Goal: Task Accomplishment & Management: Manage account settings

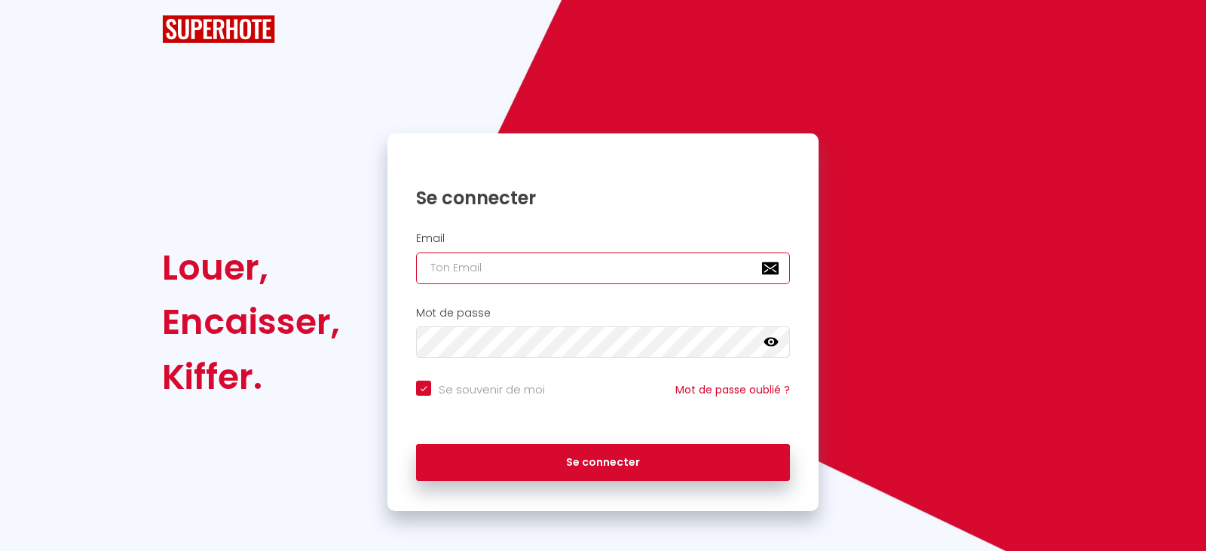
click at [471, 256] on input "email" at bounding box center [603, 268] width 374 height 32
type input "m"
checkbox input "true"
type input "mg"
checkbox input "true"
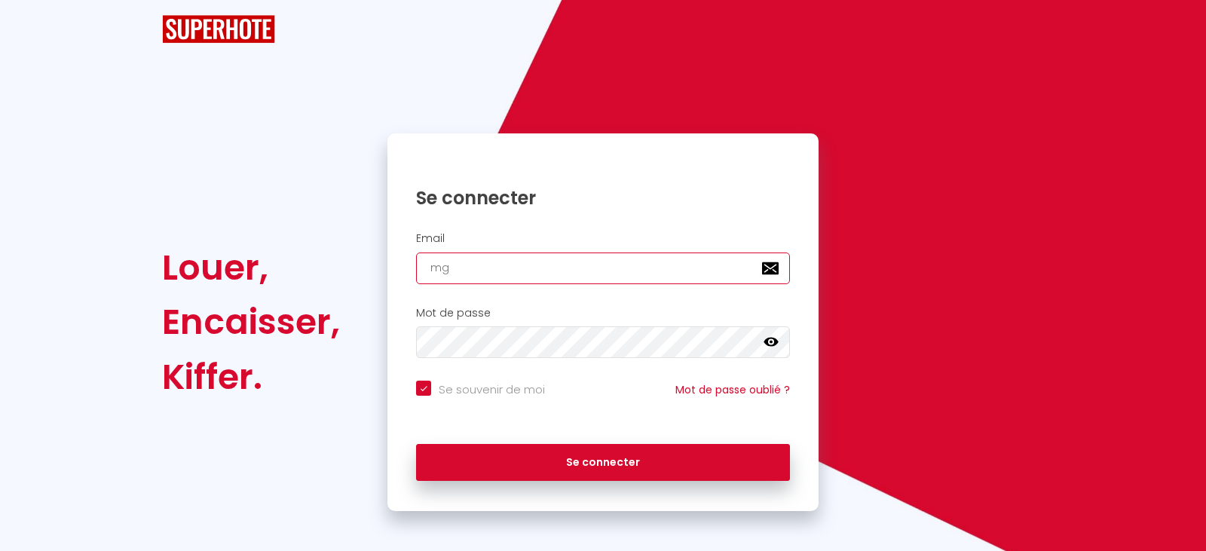
type input "mg."
checkbox input "true"
type input "mg.v"
checkbox input "true"
type input "mg.va"
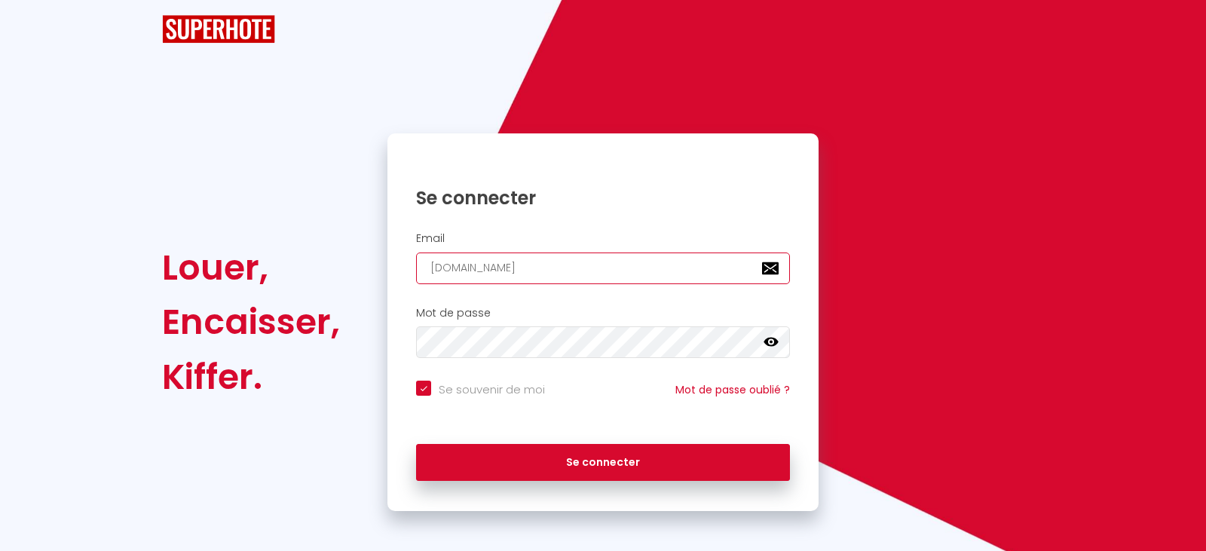
checkbox input "true"
type input "mg.var"
checkbox input "true"
type input "mg.vari"
checkbox input "true"
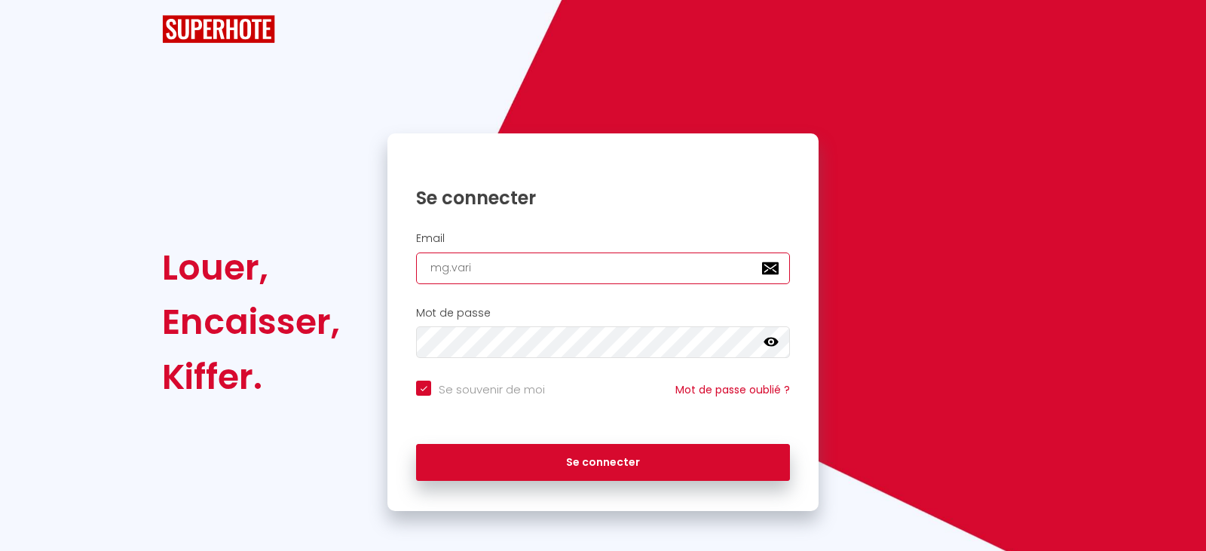
type input "mg.varil"
checkbox input "true"
type input "mg.varill"
checkbox input "true"
type input "mg.varillo"
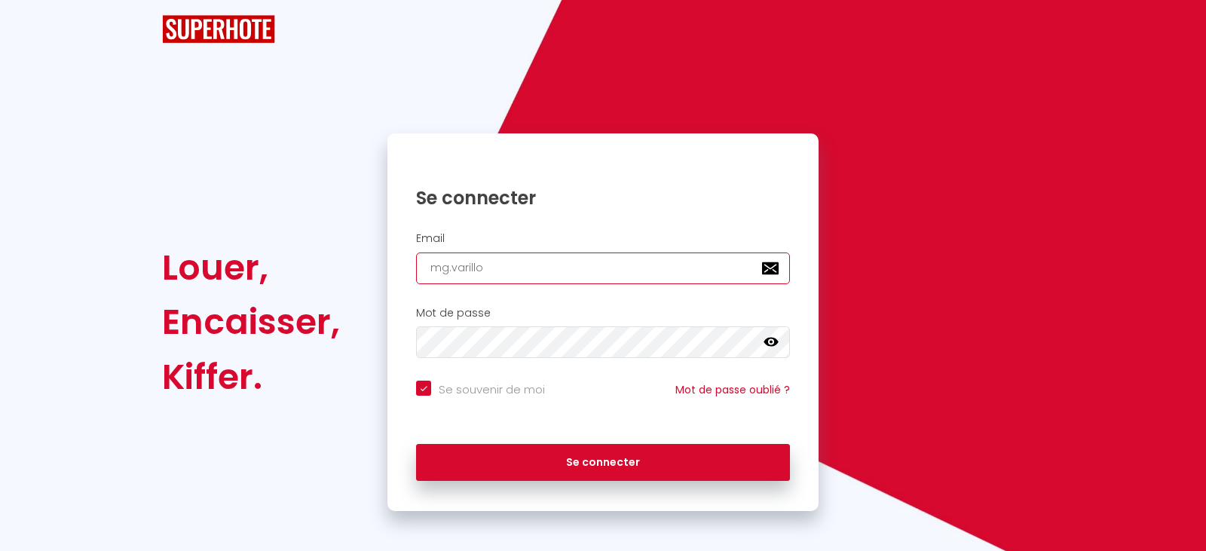
checkbox input "true"
type input "mg.varillon"
checkbox input "true"
type input "mg.varillon@"
checkbox input "true"
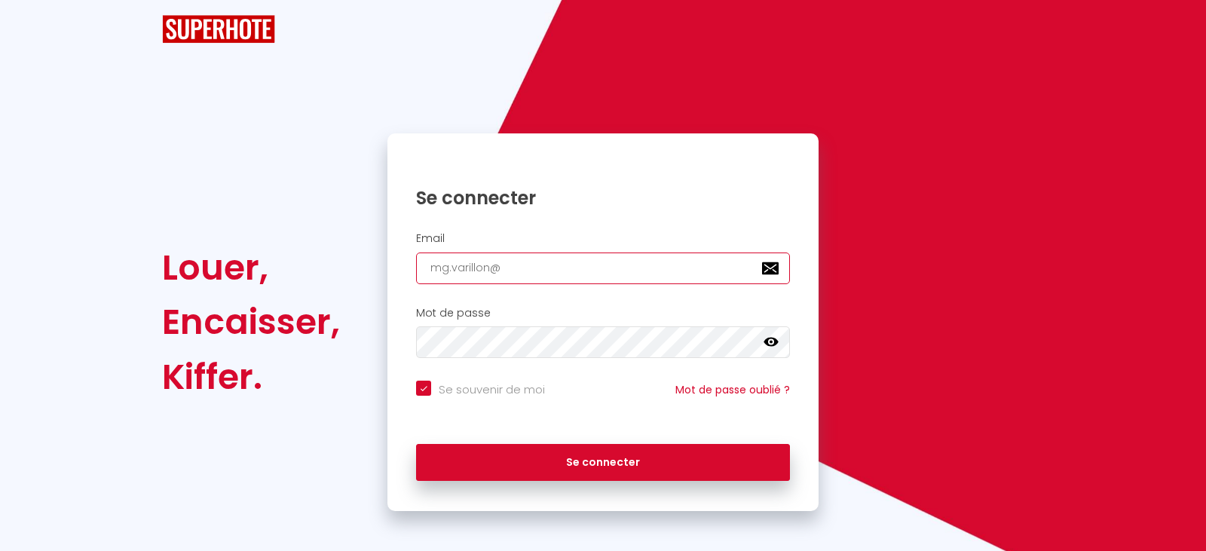
type input "mg.varillon@g"
checkbox input "true"
type input "mg.varillon@gm"
checkbox input "true"
type input "mg.varillon@gma"
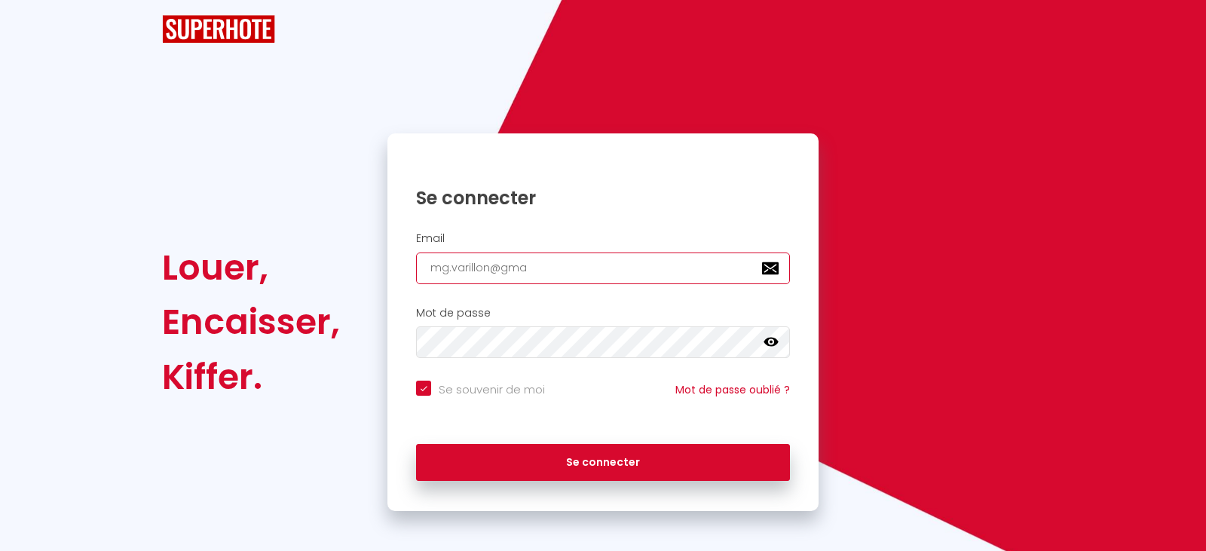
checkbox input "true"
type input "mg.varillon@gmai"
checkbox input "true"
type input "mg.varillon@gmail"
checkbox input "true"
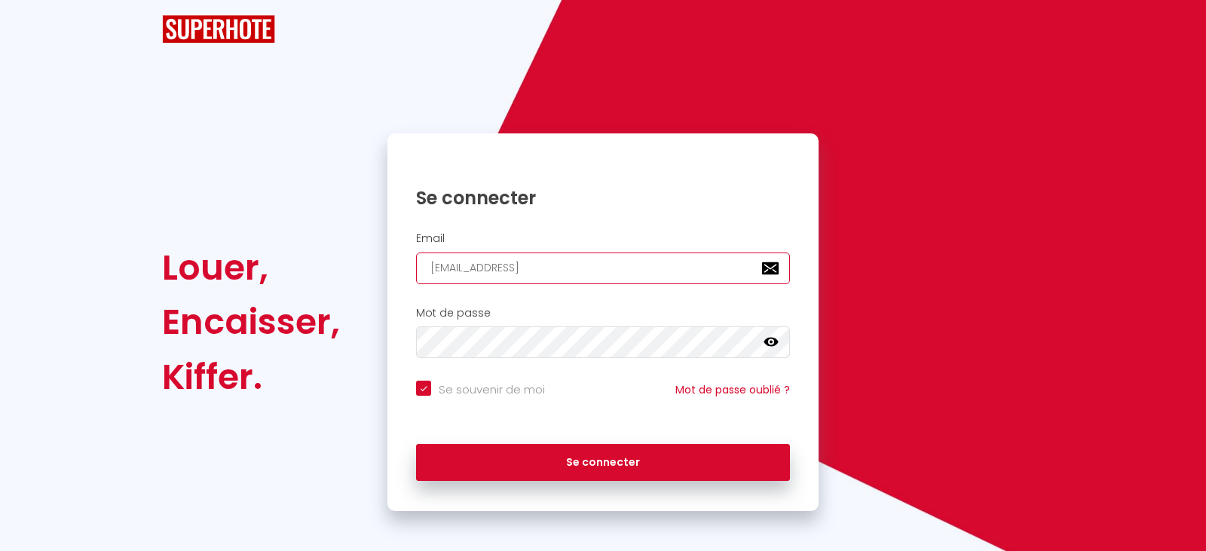
type input "mg.varillon@gmail."
checkbox input "true"
type input "mg.varillon@gmail.c"
checkbox input "true"
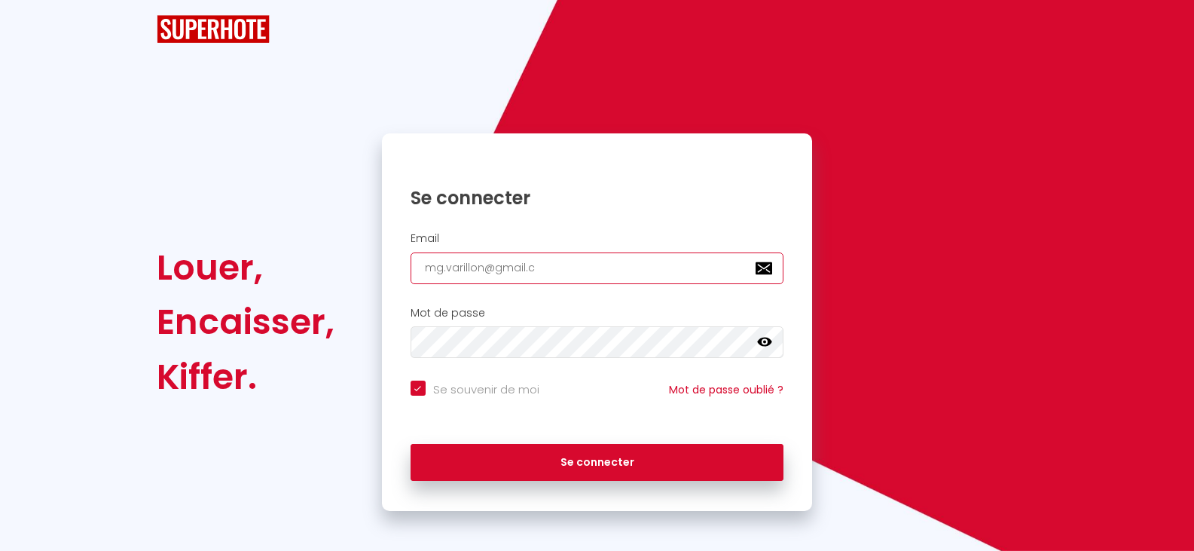
type input "mg.varillon@gmail.co"
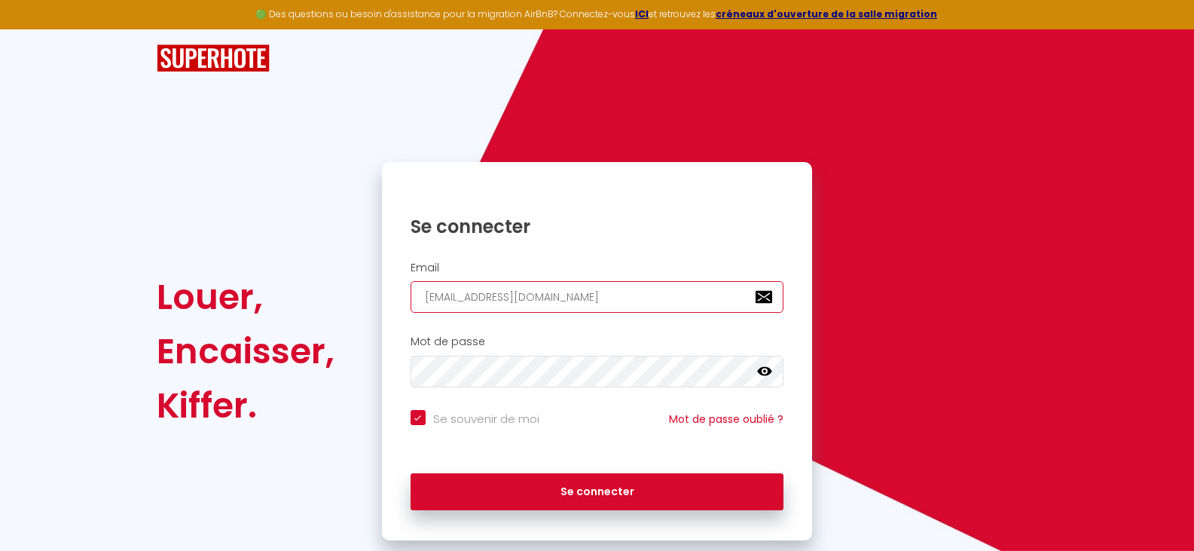
checkbox input "true"
type input "mg.varillon@gmail.com"
checkbox input "true"
type input "mg.varillon@gmail.com"
click at [763, 371] on icon at bounding box center [764, 371] width 15 height 15
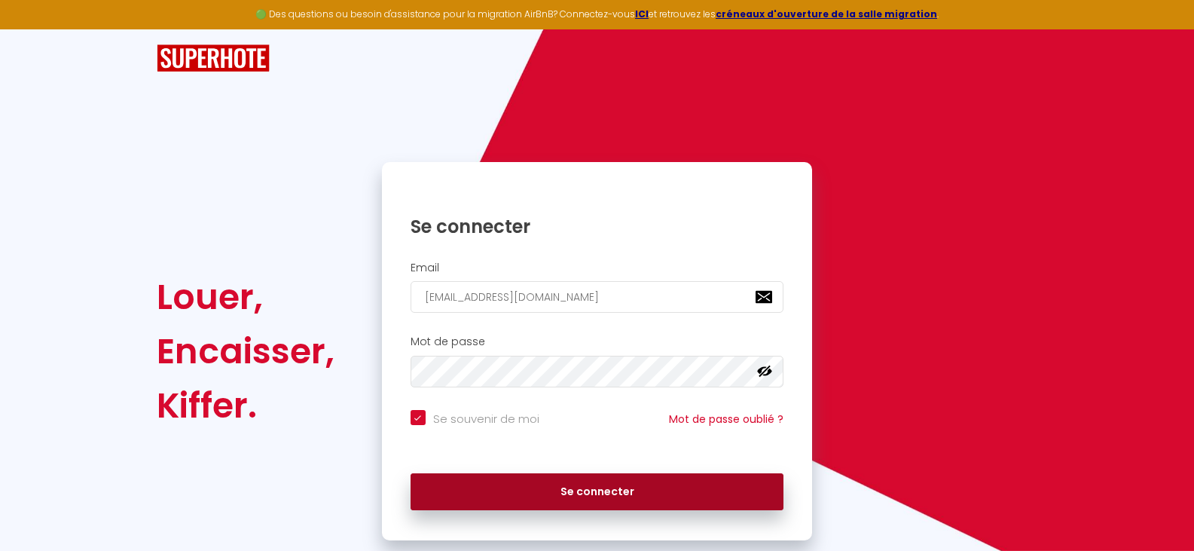
click at [598, 490] on button "Se connecter" at bounding box center [598, 492] width 374 height 38
checkbox input "true"
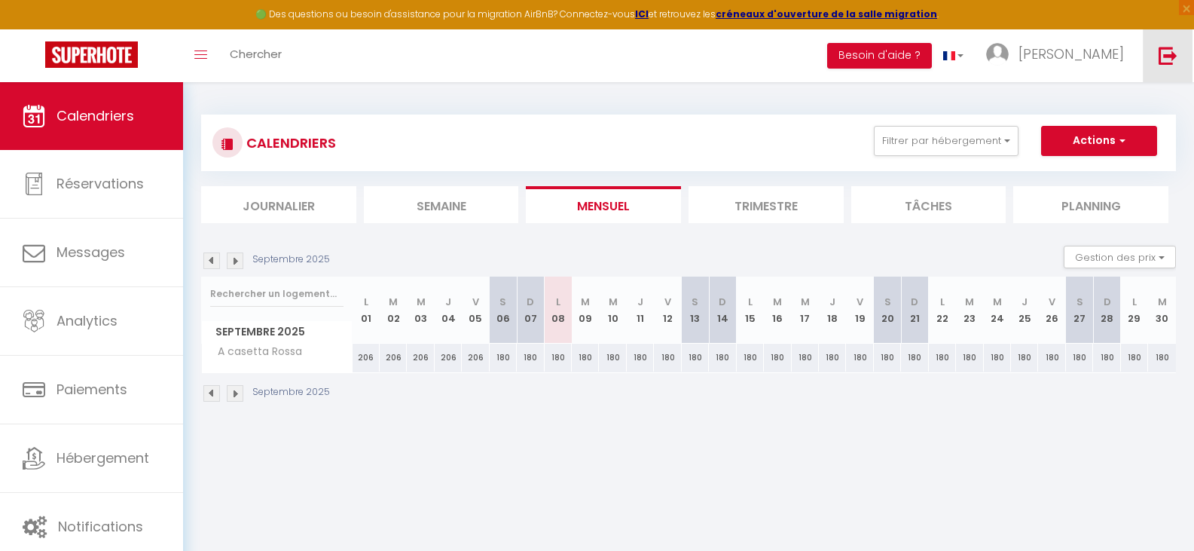
click at [1163, 54] on img at bounding box center [1168, 55] width 19 height 19
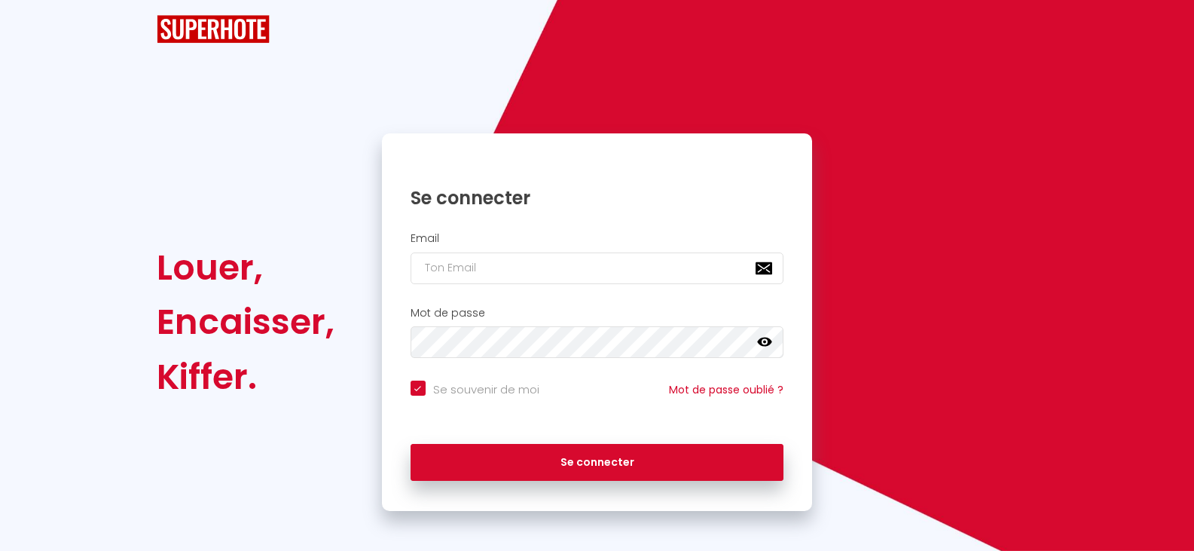
checkbox input "true"
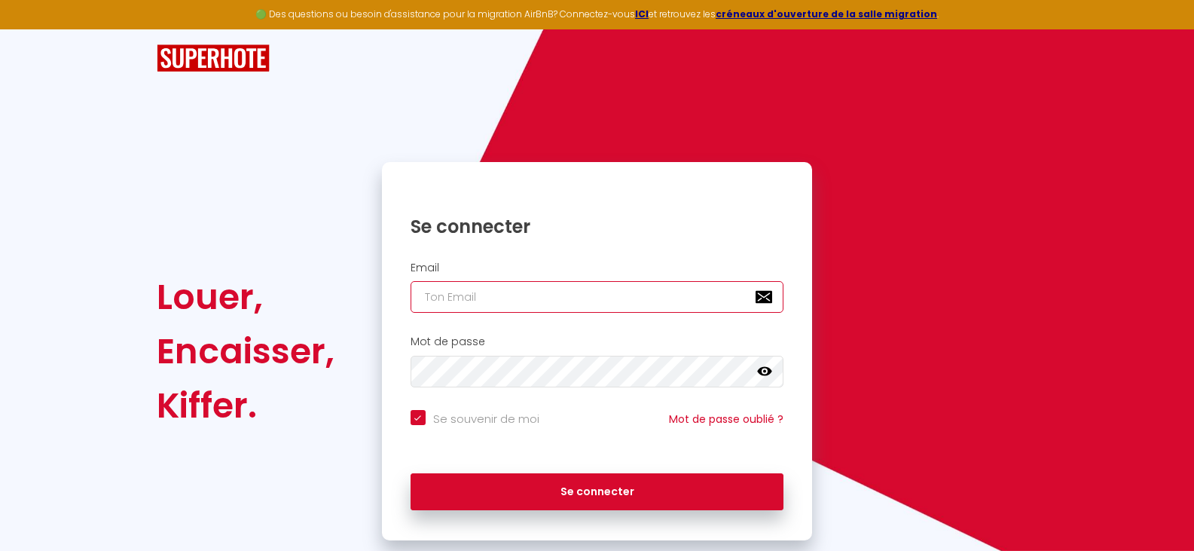
type input "mg.varillon@gmail.com"
checkbox input "true"
